Goal: Go to known website

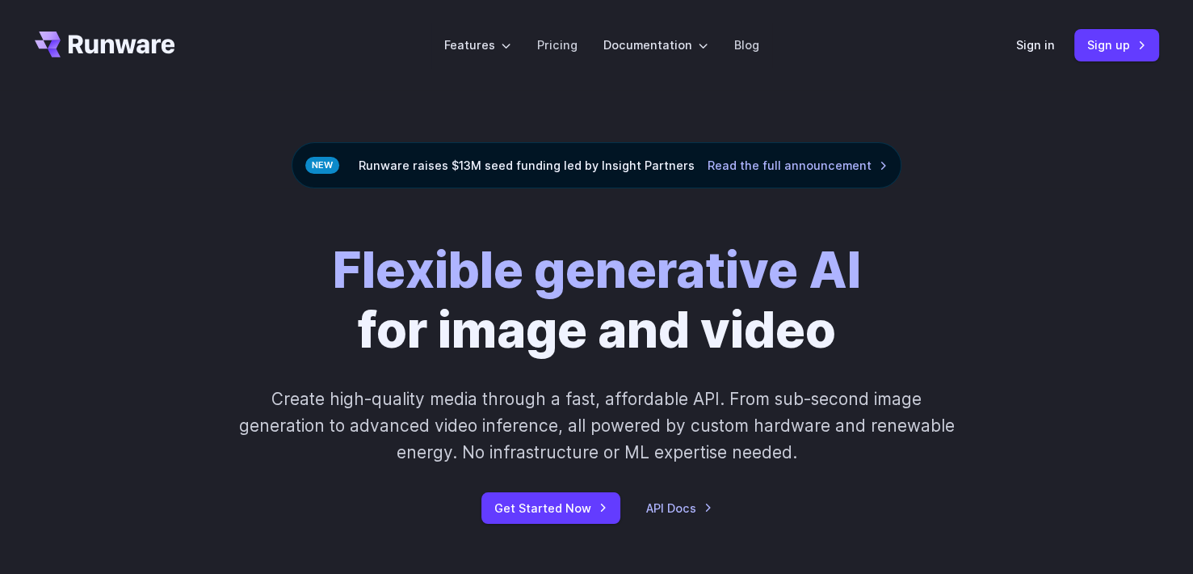
drag, startPoint x: 614, startPoint y: 165, endPoint x: 565, endPoint y: 183, distance: 52.7
click at [565, 183] on div "Runware raises $13M seed funding led by Insight Partners Read the full announce…" at bounding box center [597, 165] width 610 height 46
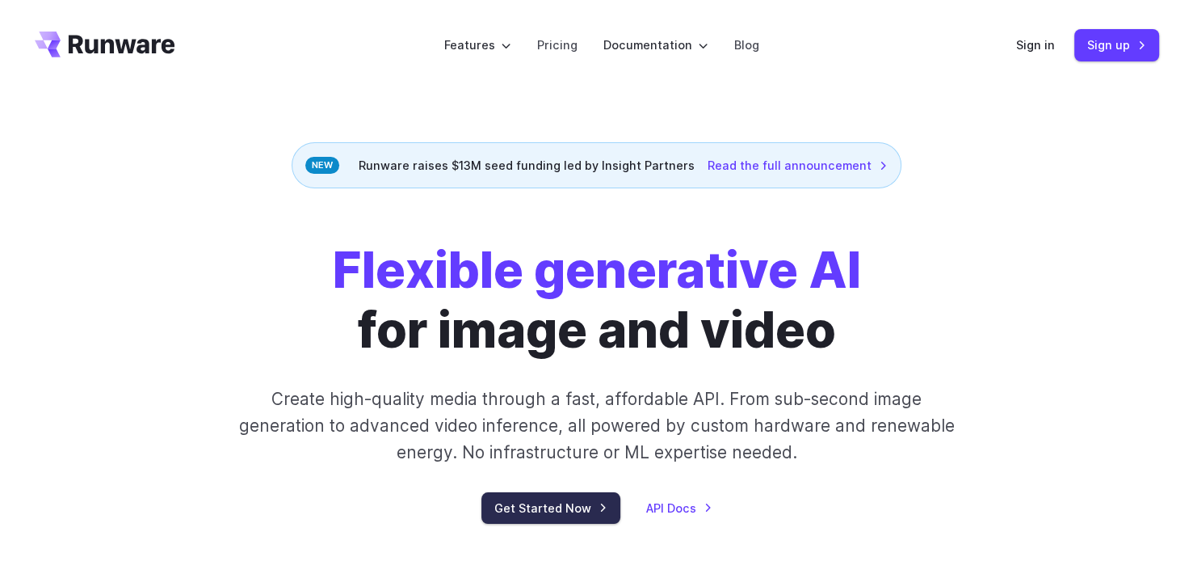
drag, startPoint x: 587, startPoint y: 518, endPoint x: 561, endPoint y: 516, distance: 26.7
click at [561, 516] on link "Get Started Now" at bounding box center [551, 508] width 139 height 32
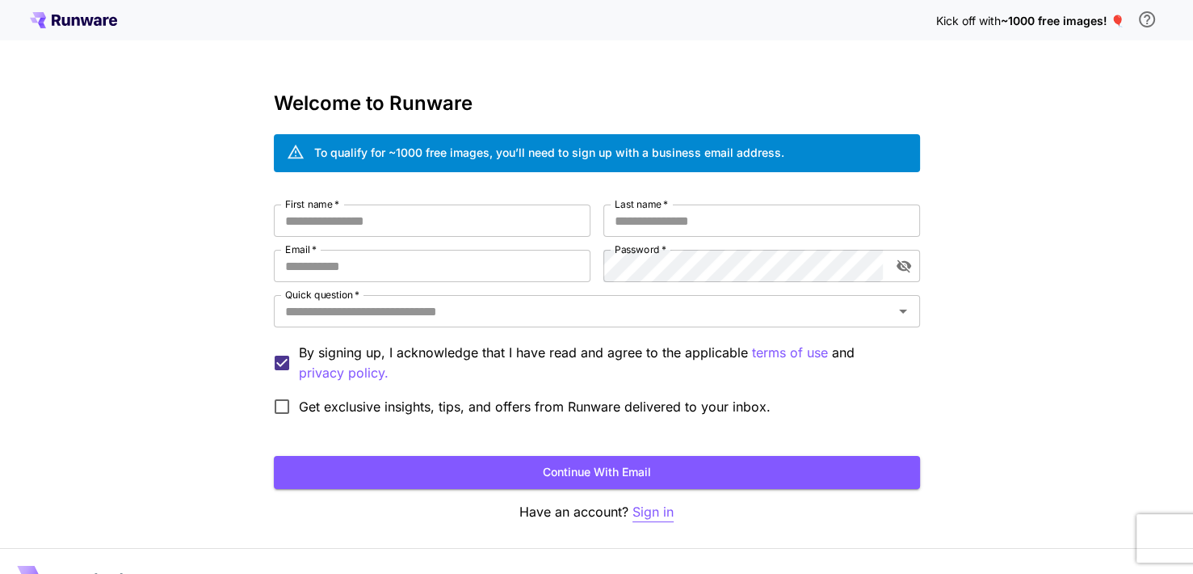
click at [635, 505] on p "Sign in" at bounding box center [653, 512] width 41 height 20
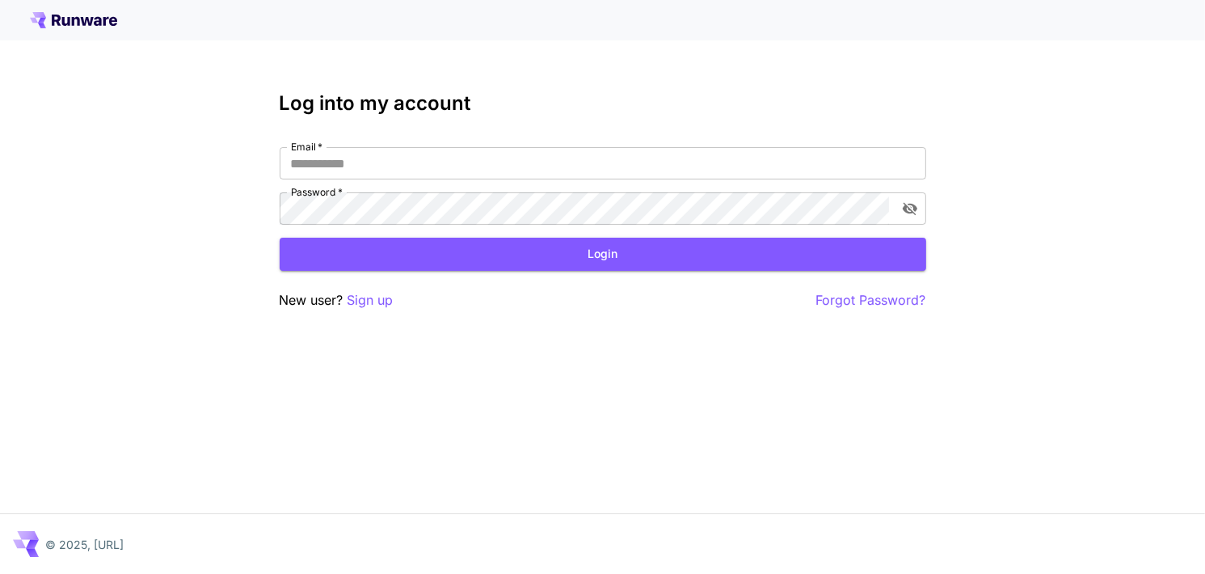
click at [74, 23] on icon at bounding box center [73, 20] width 87 height 16
drag, startPoint x: 74, startPoint y: 23, endPoint x: 58, endPoint y: 20, distance: 16.5
click at [58, 20] on icon at bounding box center [56, 20] width 9 height 11
